Goal: Find specific page/section: Find specific page/section

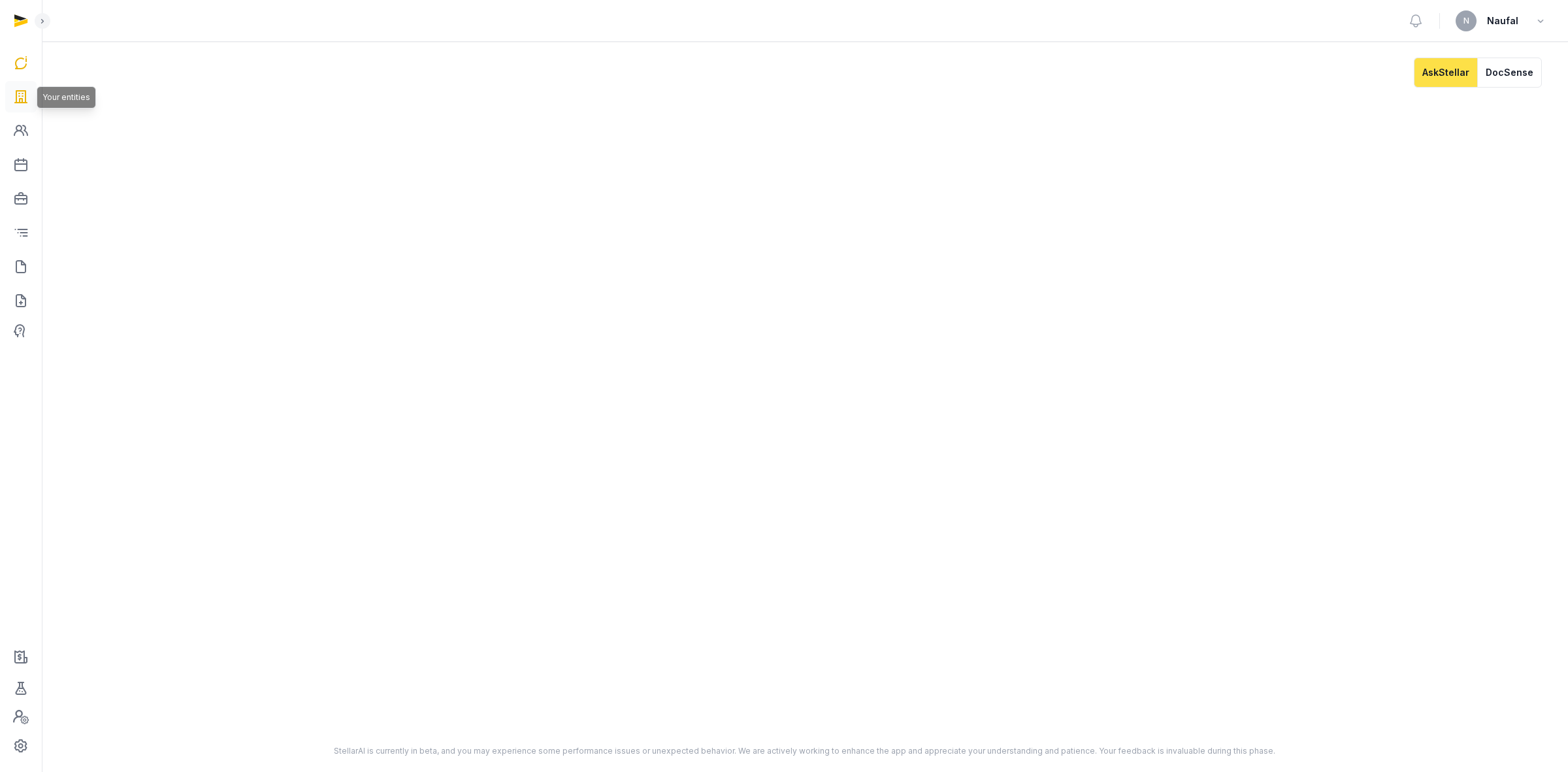
click at [9, 93] on link at bounding box center [20, 96] width 32 height 32
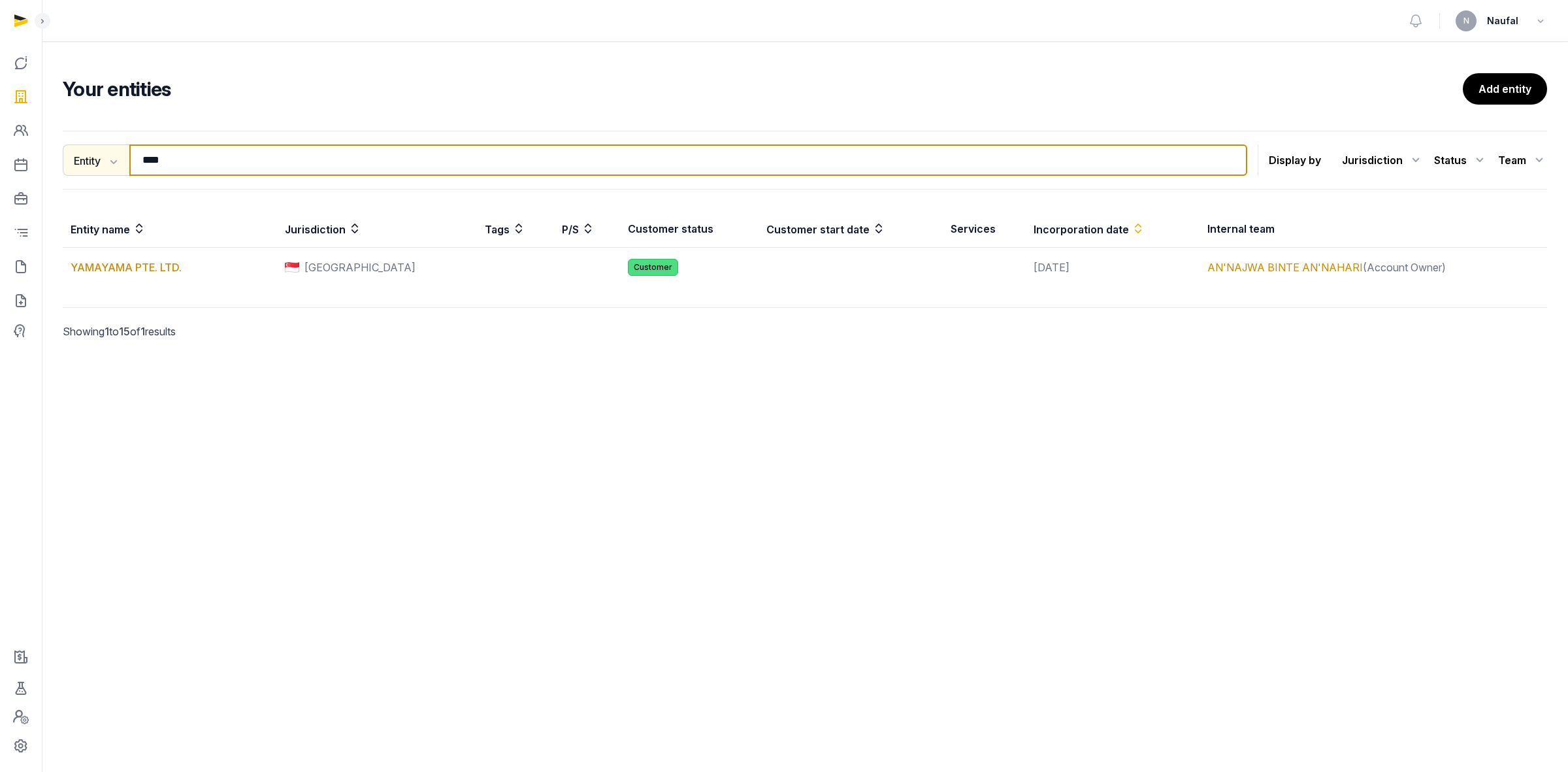
drag, startPoint x: 305, startPoint y: 164, endPoint x: 128, endPoint y: 164, distance: 177.0
click at [128, 164] on div "Entity Entity People Tags Services **** Search" at bounding box center [655, 160] width 1184 height 32
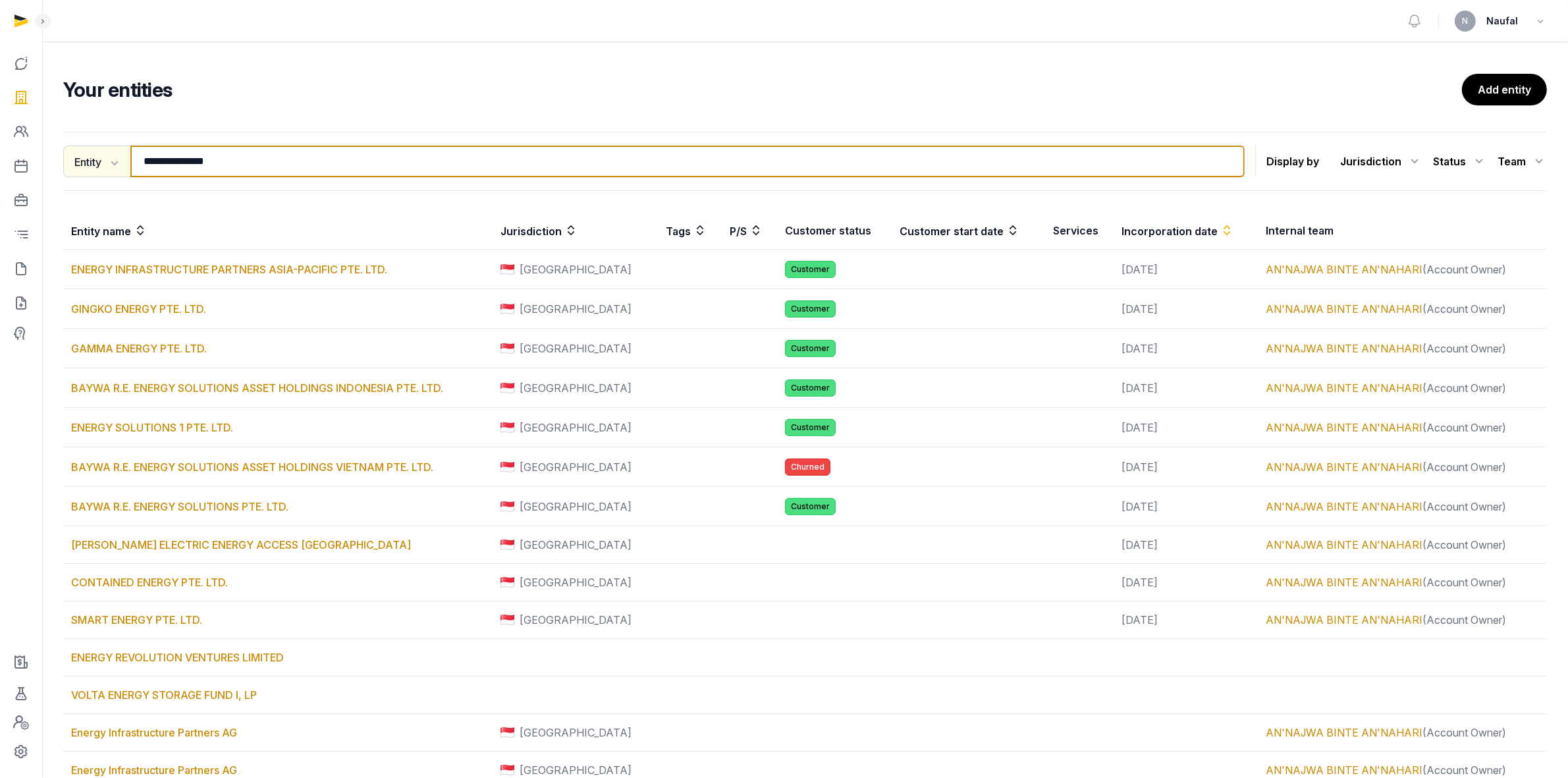
type input "**********"
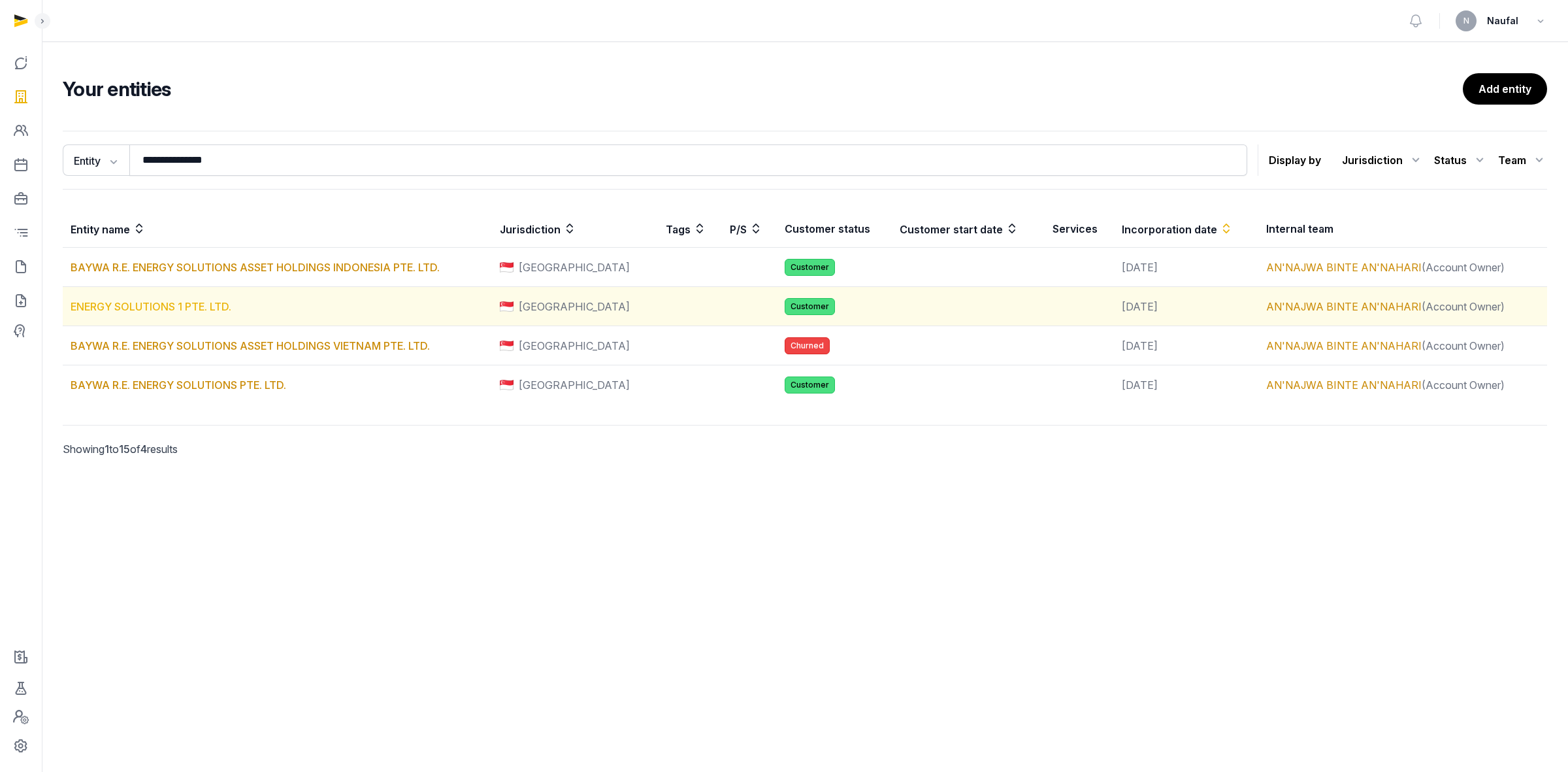
click at [211, 311] on link "ENERGY SOLUTIONS 1 PTE. LTD." at bounding box center [151, 306] width 161 height 13
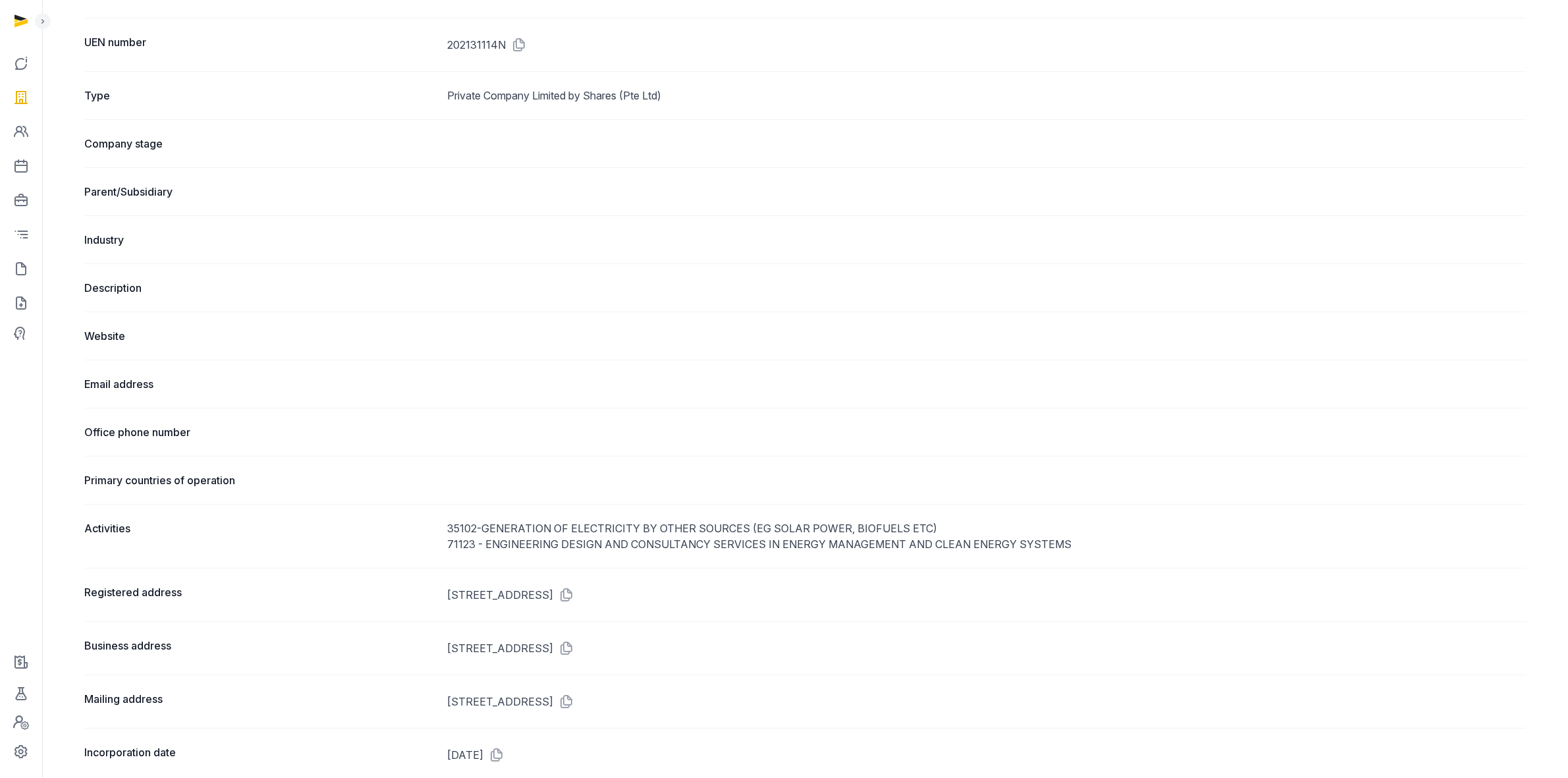
scroll to position [412, 0]
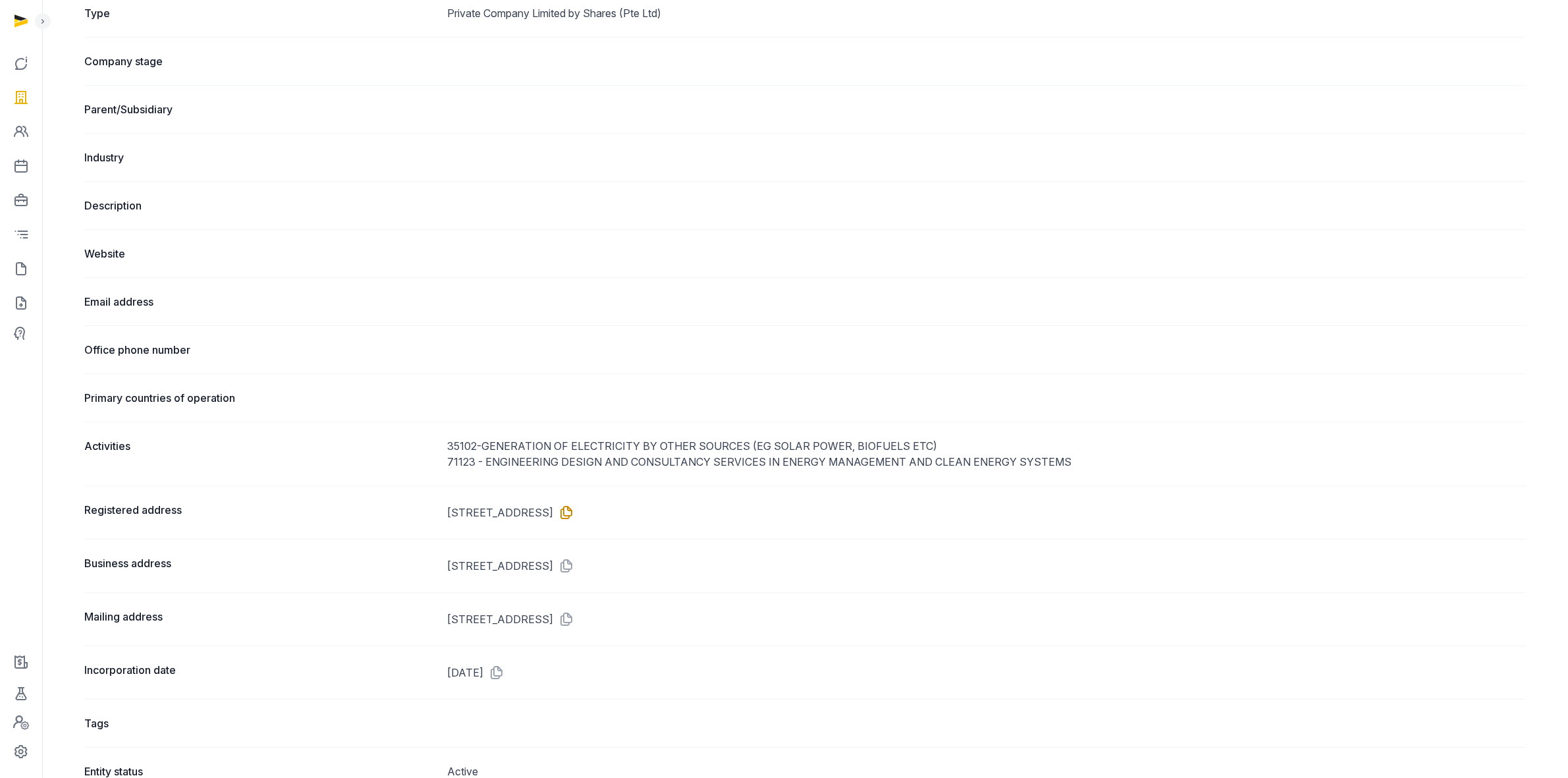
click at [574, 515] on icon at bounding box center [564, 512] width 21 height 21
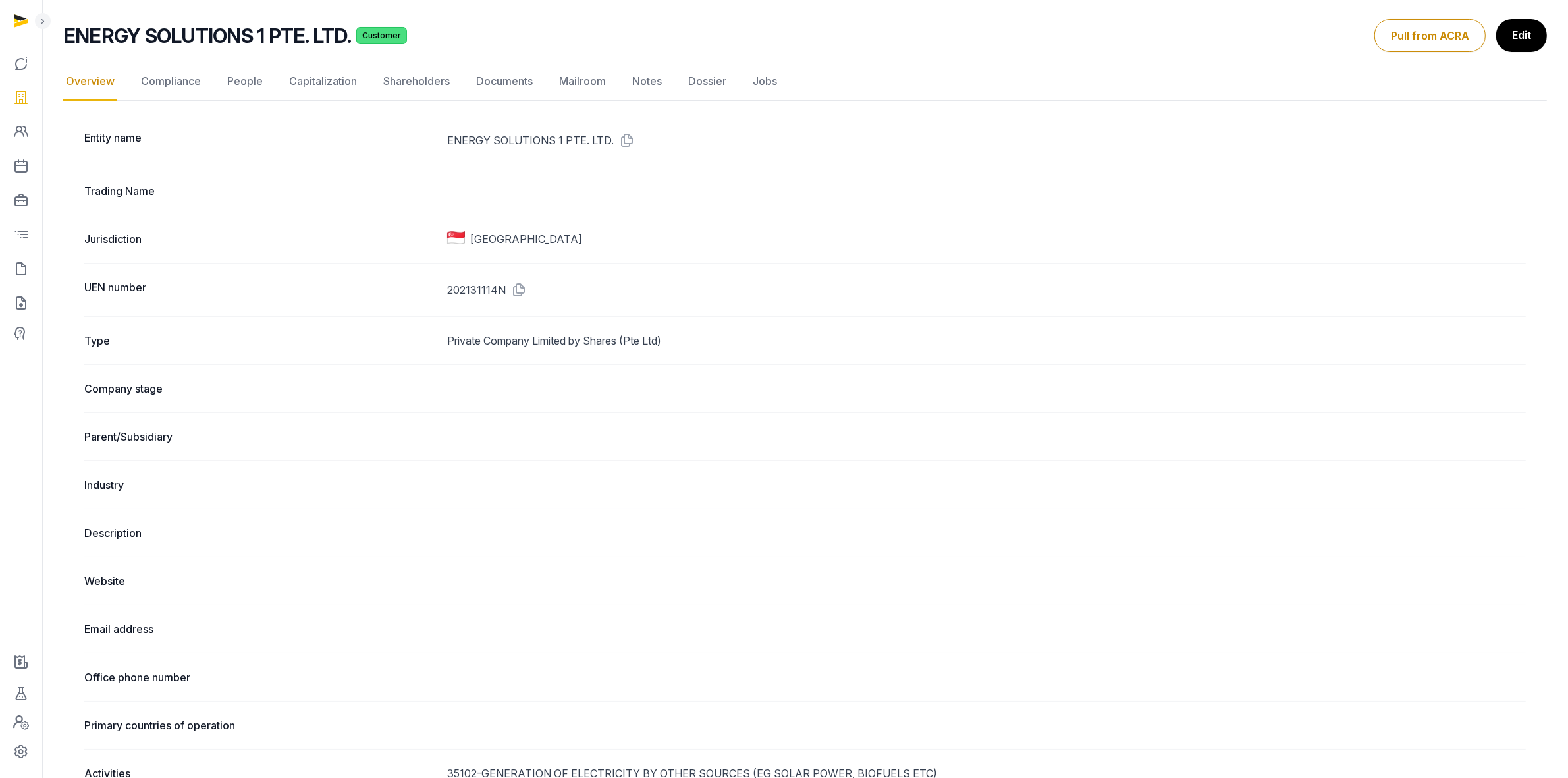
scroll to position [0, 0]
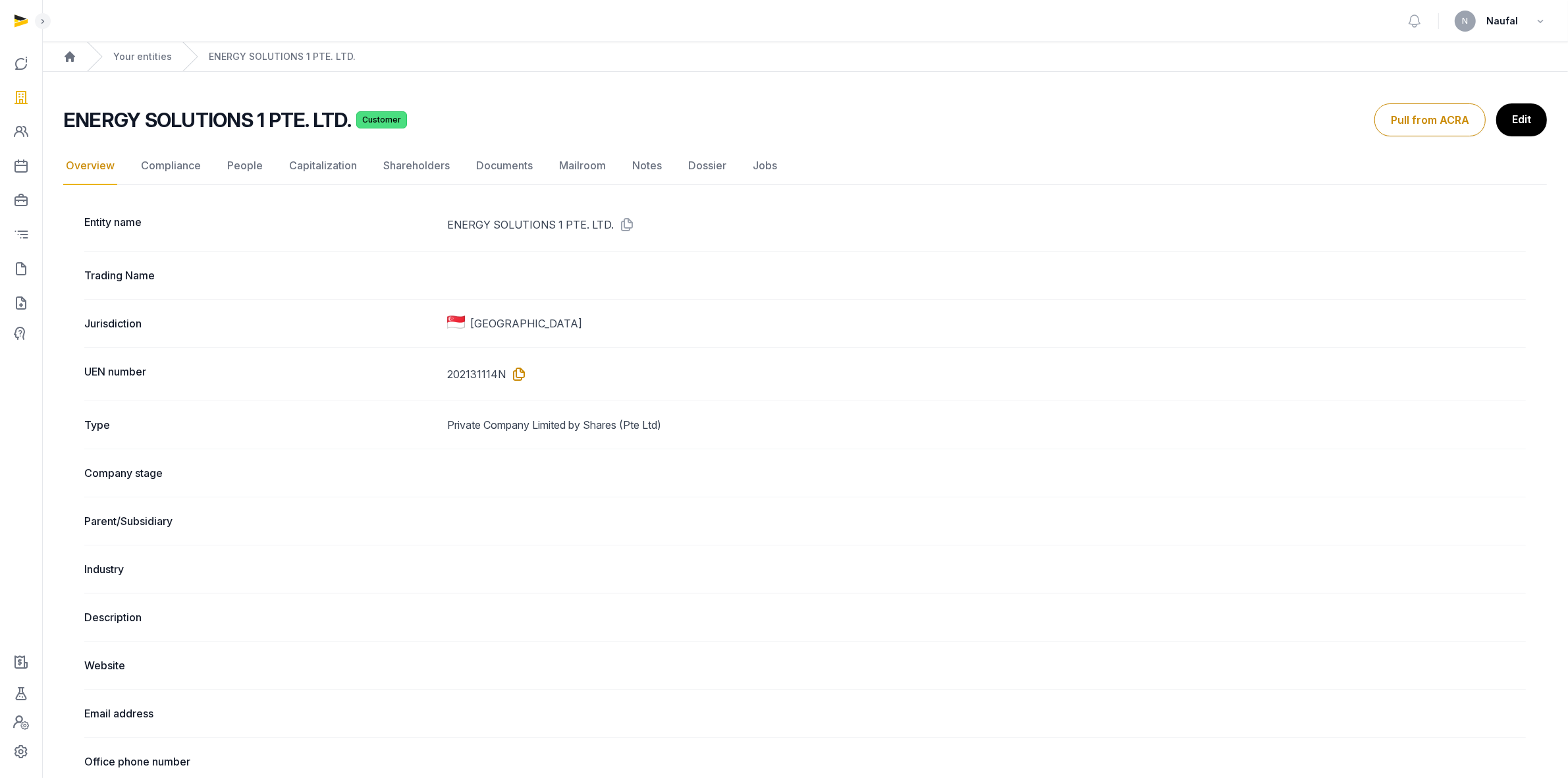
click at [514, 376] on icon at bounding box center [516, 374] width 21 height 21
drag, startPoint x: 519, startPoint y: 373, endPoint x: 521, endPoint y: 366, distance: 7.3
click at [519, 373] on icon at bounding box center [516, 374] width 21 height 21
